Goal: Task Accomplishment & Management: Use online tool/utility

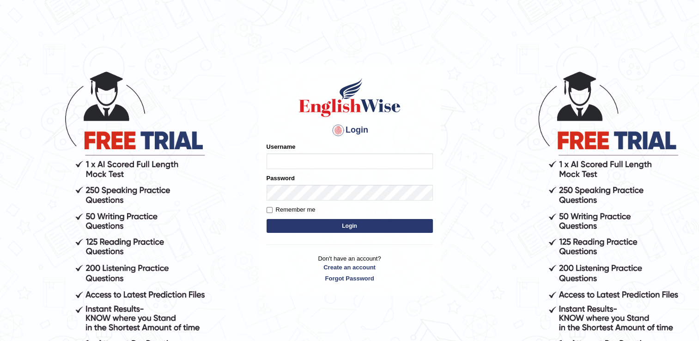
type input "mariyah25"
click at [334, 230] on button "Login" at bounding box center [350, 226] width 166 height 14
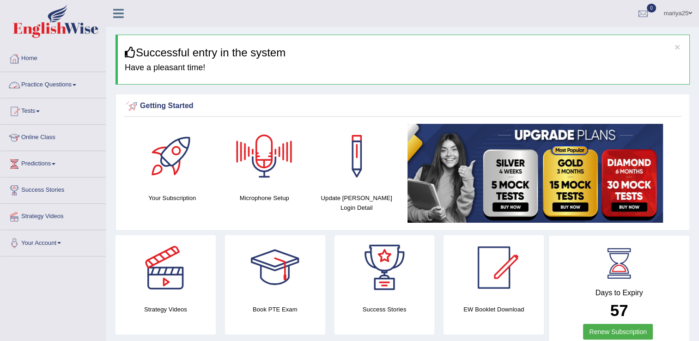
click at [73, 86] on link "Practice Questions" at bounding box center [52, 83] width 105 height 23
